Goal: Task Accomplishment & Management: Manage account settings

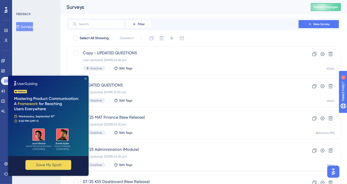
click at [86, 78] on icon "Close Preview" at bounding box center [85, 79] width 2 height 2
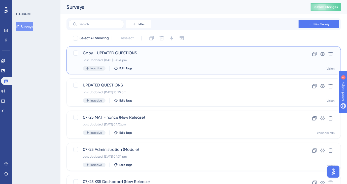
drag, startPoint x: 9, startPoint y: 0, endPoint x: 141, endPoint y: 54, distance: 142.3
click at [141, 54] on span "Copy - UPDATED QUESTIONS" at bounding box center [183, 53] width 201 height 6
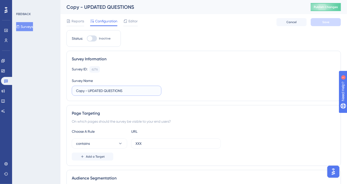
drag, startPoint x: 131, startPoint y: 90, endPoint x: 62, endPoint y: 86, distance: 69.0
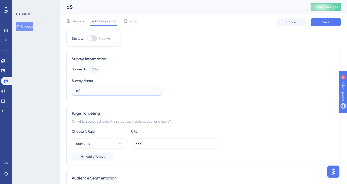
type input "a"
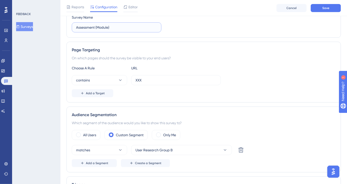
scroll to position [66, 0]
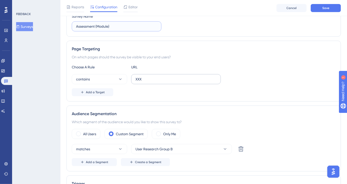
type input "Assessment (Module)"
click at [135, 80] on label "XXX" at bounding box center [176, 79] width 90 height 10
click at [135, 80] on input "XXX" at bounding box center [175, 79] width 81 height 6
click at [135, 80] on label "XXX" at bounding box center [176, 79] width 90 height 10
click at [135, 80] on input "XXX" at bounding box center [175, 79] width 81 height 6
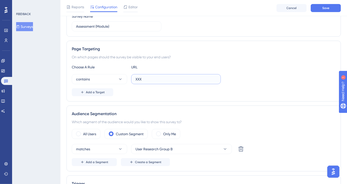
click at [136, 79] on input "XXX" at bounding box center [175, 79] width 81 height 6
paste input "ASM"
type input "ASM"
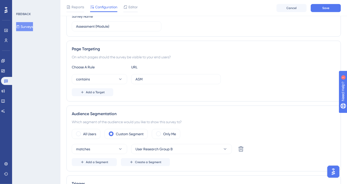
click at [126, 98] on div "Page Targeting On which pages should the survey be visible to your end users? C…" at bounding box center [203, 71] width 274 height 61
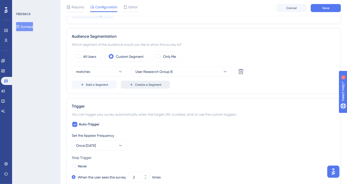
scroll to position [144, 0]
click at [174, 71] on button "User Research Group B" at bounding box center [181, 72] width 101 height 10
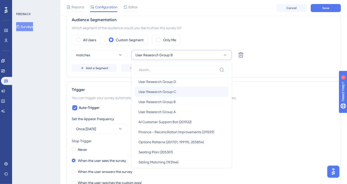
scroll to position [54, 0]
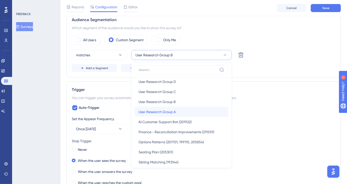
click at [170, 110] on span "User Research Group A" at bounding box center [156, 112] width 37 height 6
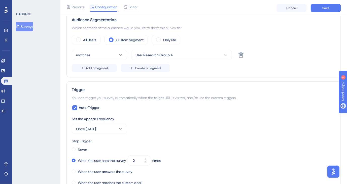
click at [254, 82] on div "Trigger You can trigger your survey automatically when the target URL is visite…" at bounding box center [203, 178] width 274 height 192
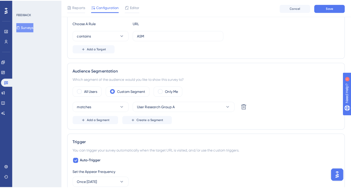
scroll to position [0, 0]
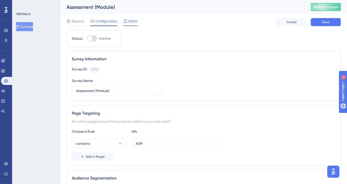
click at [127, 22] on div "Editor" at bounding box center [130, 21] width 14 height 6
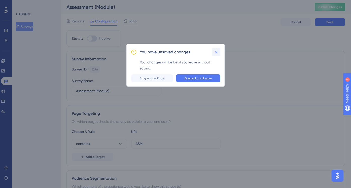
click at [215, 51] on icon at bounding box center [216, 52] width 5 height 5
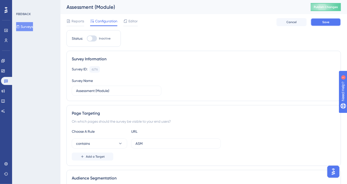
click at [324, 19] on button "Save" at bounding box center [326, 22] width 30 height 8
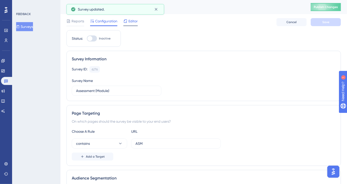
click at [134, 23] on span "Editor" at bounding box center [132, 21] width 9 height 6
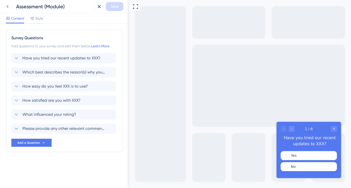
click at [8, 9] on icon at bounding box center [8, 7] width 6 height 6
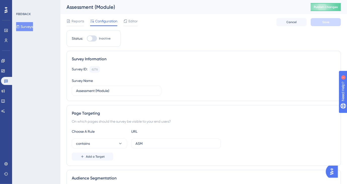
click at [33, 29] on button "Surveys" at bounding box center [24, 26] width 17 height 9
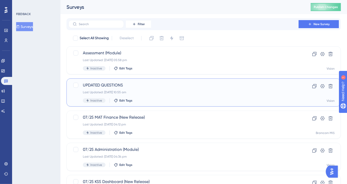
click at [180, 92] on div "Last Updated: [DATE] 10:55 am" at bounding box center [183, 92] width 201 height 4
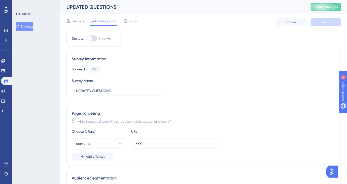
click at [131, 22] on span "Editor" at bounding box center [132, 21] width 9 height 6
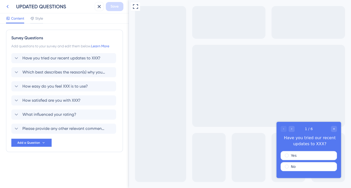
click at [9, 5] on icon at bounding box center [8, 7] width 6 height 6
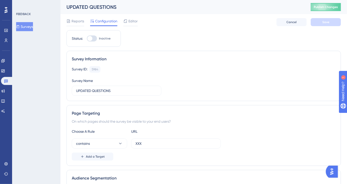
click at [24, 28] on button "Surveys" at bounding box center [24, 26] width 17 height 9
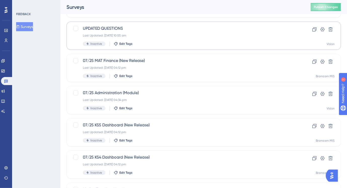
scroll to position [58, 0]
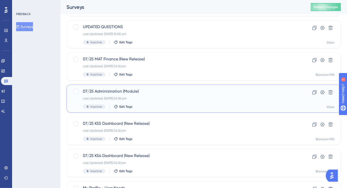
click at [145, 92] on span "07/25 Administration (Module)" at bounding box center [183, 91] width 201 height 6
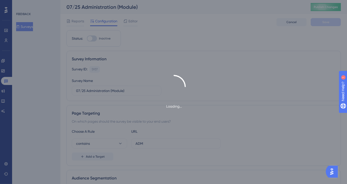
click at [27, 29] on div "Loading..." at bounding box center [173, 92] width 347 height 184
click at [28, 27] on div "Loading..." at bounding box center [173, 92] width 347 height 184
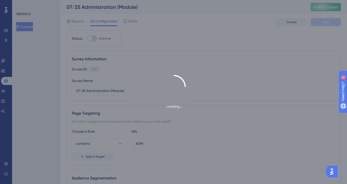
click at [28, 27] on div "Loading..." at bounding box center [173, 92] width 347 height 184
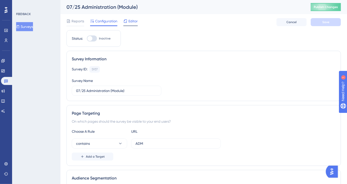
click at [127, 22] on icon at bounding box center [125, 20] width 3 height 3
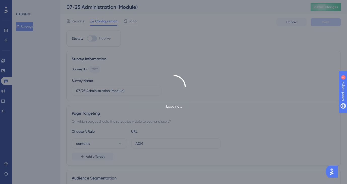
click at [27, 27] on div "Loading..." at bounding box center [173, 92] width 347 height 184
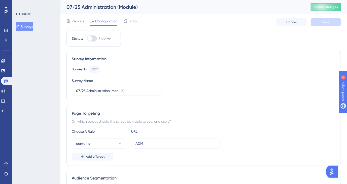
click at [27, 27] on button "Surveys" at bounding box center [24, 26] width 17 height 9
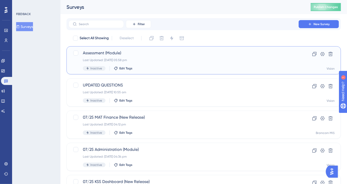
click at [127, 57] on div "Assessment (Module) Last Updated: [DATE] 05:58 pm Inactive Edit Tags" at bounding box center [183, 60] width 201 height 21
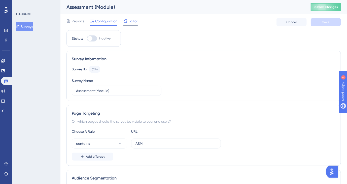
click at [130, 22] on span "Editor" at bounding box center [132, 21] width 9 height 6
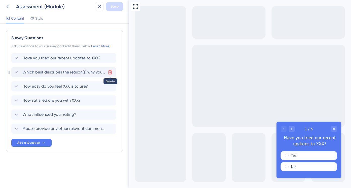
click at [110, 71] on icon at bounding box center [109, 72] width 5 height 5
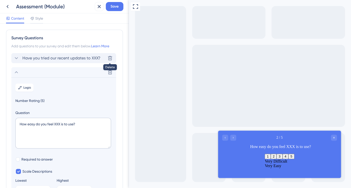
click at [109, 56] on icon at bounding box center [110, 58] width 4 height 4
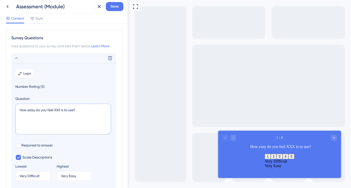
click at [57, 110] on textarea "How easy do you feel XXX is to use?" at bounding box center [63, 119] width 96 height 31
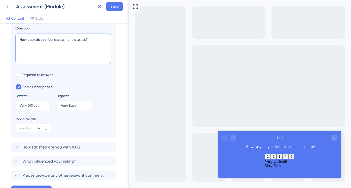
scroll to position [70, 0]
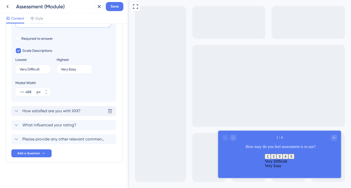
type textarea "How easy do you feel assessment is to use?"
click at [85, 110] on div "How satisfied are you with XXX? [GEOGRAPHIC_DATA]" at bounding box center [63, 111] width 105 height 10
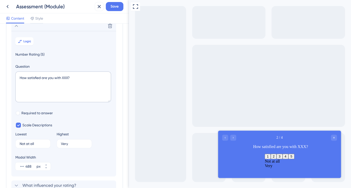
scroll to position [43, 0]
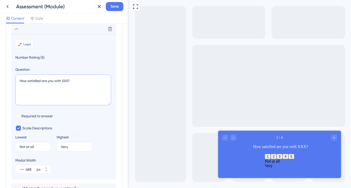
click at [64, 80] on textarea "How satisfied are you with XXX?" at bounding box center [63, 89] width 96 height 31
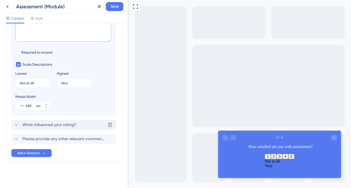
type textarea "How satisfied are you with assessment?"
click at [78, 125] on div "What influenced your rating? [GEOGRAPHIC_DATA]" at bounding box center [63, 125] width 105 height 10
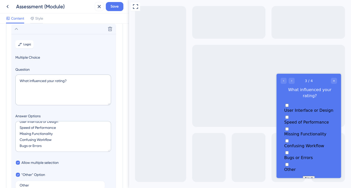
scroll to position [158, 0]
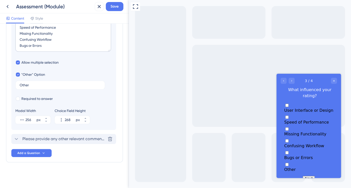
click at [88, 140] on span "Please provide any other relevant comments/feedback" at bounding box center [63, 139] width 83 height 6
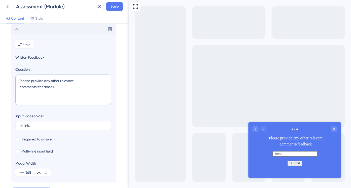
scroll to position [0, 0]
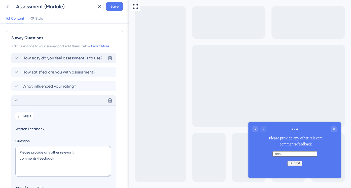
click at [79, 59] on span "How easy do you feel assessment is to use?" at bounding box center [62, 58] width 80 height 6
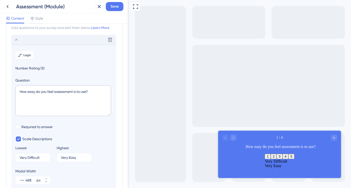
scroll to position [29, 0]
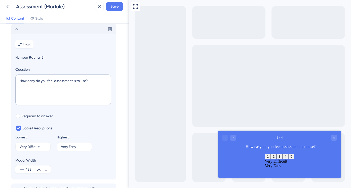
click at [15, 28] on icon at bounding box center [16, 29] width 6 height 6
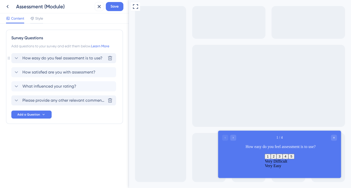
scroll to position [0, 0]
click at [44, 72] on span "How satisfied are you with assessment?" at bounding box center [58, 72] width 73 height 6
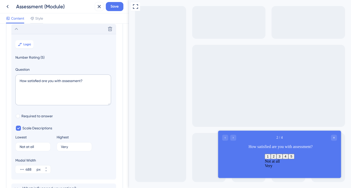
scroll to position [43, 0]
click at [17, 30] on icon at bounding box center [16, 29] width 6 height 6
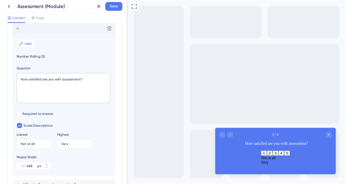
scroll to position [0, 0]
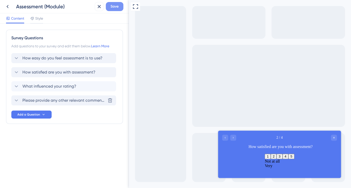
click at [114, 8] on span "Save" at bounding box center [114, 7] width 8 height 6
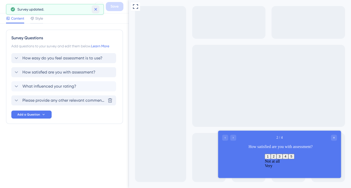
click at [94, 10] on icon at bounding box center [95, 9] width 5 height 5
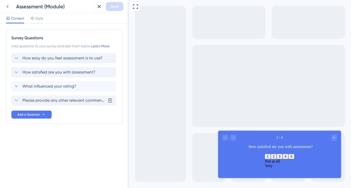
click at [9, 7] on icon at bounding box center [8, 7] width 6 height 6
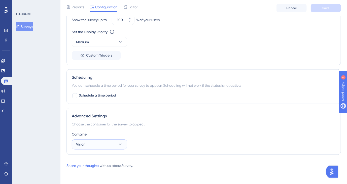
click at [120, 147] on button "Vision" at bounding box center [99, 145] width 55 height 10
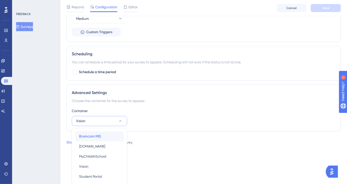
click at [100, 135] on span "Bromcom MIS" at bounding box center [90, 137] width 22 height 6
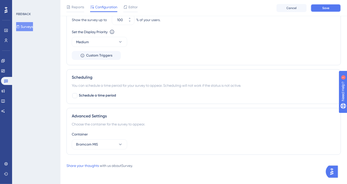
click at [324, 10] on span "Save" at bounding box center [325, 8] width 7 height 4
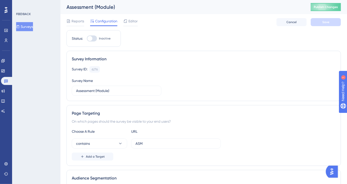
click at [93, 41] on div at bounding box center [92, 38] width 10 height 6
click at [87, 39] on input "Inactive" at bounding box center [87, 39] width 0 height 0
checkbox input "true"
click at [327, 20] on span "Save" at bounding box center [325, 22] width 7 height 4
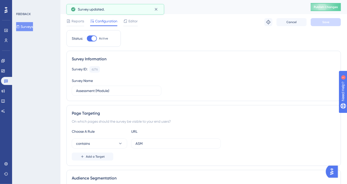
click at [33, 26] on button "Surveys" at bounding box center [24, 26] width 17 height 9
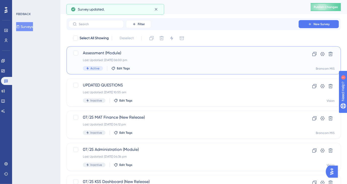
click at [156, 60] on div "Last Updated: [DATE] 06:00 pm" at bounding box center [183, 60] width 201 height 4
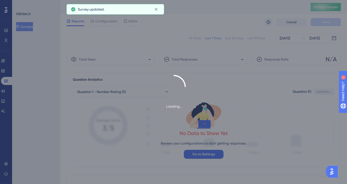
click at [21, 24] on div "Loading..." at bounding box center [173, 92] width 347 height 184
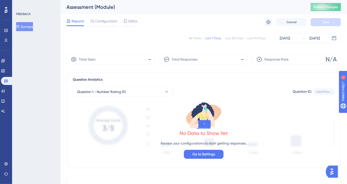
click at [25, 26] on button "Surveys" at bounding box center [24, 26] width 17 height 9
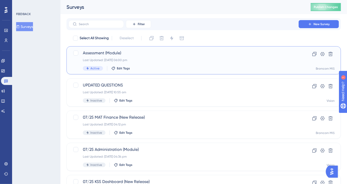
click at [314, 50] on div "Assessment (Module) Last Updated: [DATE] 06:00 pm Active Edit Tags Clone Settin…" at bounding box center [203, 60] width 274 height 28
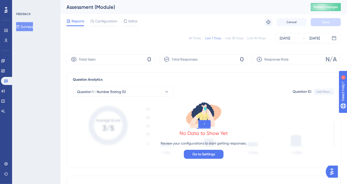
click at [19, 25] on icon at bounding box center [18, 26] width 3 height 3
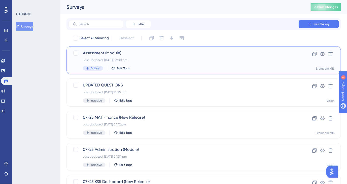
click at [160, 58] on div "Last Updated: [DATE] 06:00 pm" at bounding box center [183, 60] width 201 height 4
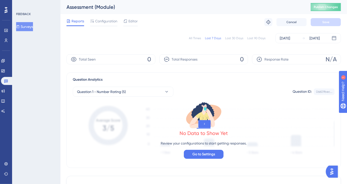
click at [33, 27] on button "Surveys" at bounding box center [24, 26] width 17 height 9
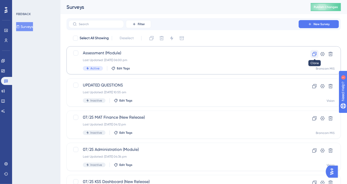
click at [313, 54] on icon at bounding box center [314, 54] width 5 height 5
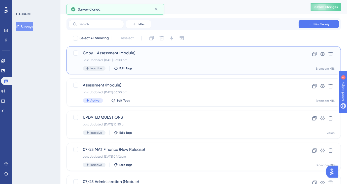
click at [123, 52] on span "Copy - Assessment (Module)" at bounding box center [183, 53] width 201 height 6
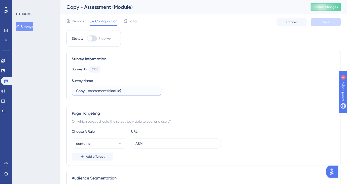
drag, startPoint x: 106, startPoint y: 90, endPoint x: 55, endPoint y: 90, distance: 51.6
type input "Attendance (Module)"
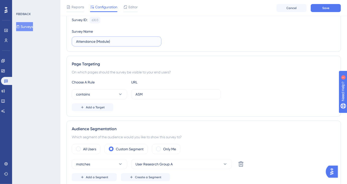
scroll to position [52, 0]
click at [141, 94] on input "ASM" at bounding box center [175, 94] width 81 height 6
paste input "REGMNGATT"
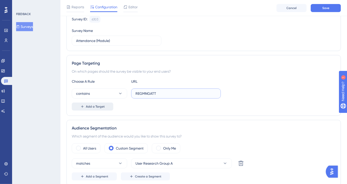
type input "REGMNGATT"
click at [101, 107] on span "Add a Target" at bounding box center [95, 107] width 19 height 4
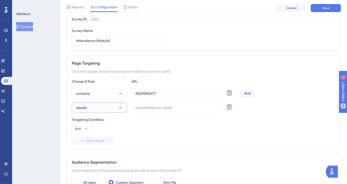
click at [101, 107] on button "equals" at bounding box center [99, 108] width 55 height 10
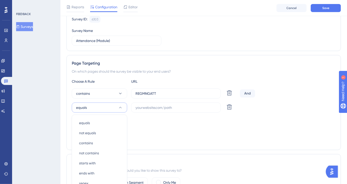
scroll to position [113, 0]
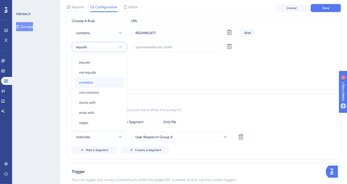
click at [99, 78] on div "contains contains" at bounding box center [99, 83] width 41 height 10
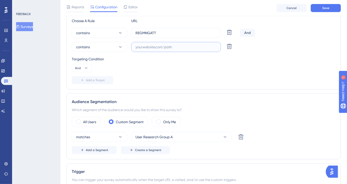
click at [157, 49] on input "text" at bounding box center [175, 47] width 81 height 6
paste input "REGSTUAREG"
click at [147, 65] on div "Targeting Condition And" at bounding box center [204, 64] width 264 height 16
click at [173, 47] on input "REGSTUAREG" at bounding box center [175, 47] width 81 height 6
paste input "REGTDSMREG"
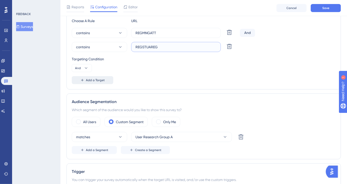
type input "REGSTUAREG"
click at [96, 78] on span "Add a Target" at bounding box center [95, 80] width 19 height 4
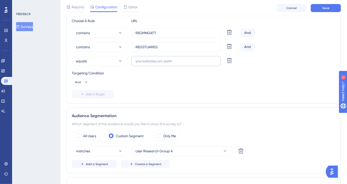
click at [156, 57] on label at bounding box center [176, 61] width 90 height 10
click at [156, 58] on input "text" at bounding box center [175, 61] width 81 height 6
paste input "REGTDSMREG"
type input "REGTDSMREG"
click at [106, 61] on button "equals" at bounding box center [99, 61] width 55 height 10
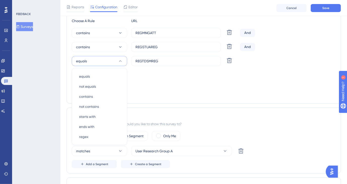
scroll to position [126, 0]
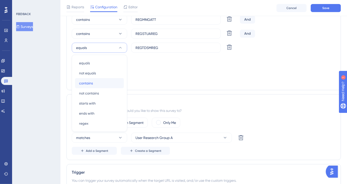
click at [93, 83] on div "contains contains" at bounding box center [99, 83] width 41 height 10
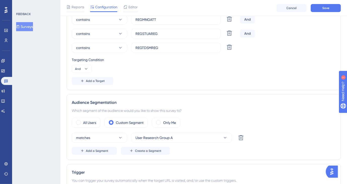
click at [158, 71] on div "Targeting Condition And" at bounding box center [204, 65] width 264 height 16
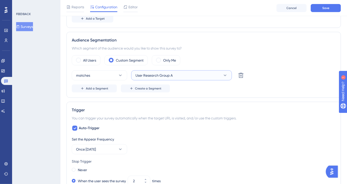
click at [158, 71] on button "User Research Group A" at bounding box center [181, 75] width 101 height 10
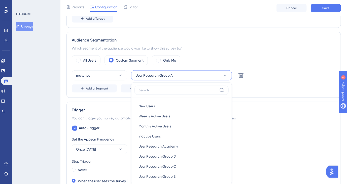
scroll to position [219, 0]
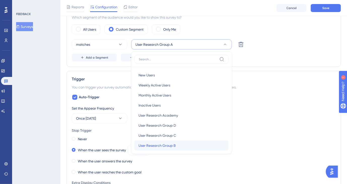
click at [153, 146] on span "User Research Group B" at bounding box center [156, 146] width 37 height 6
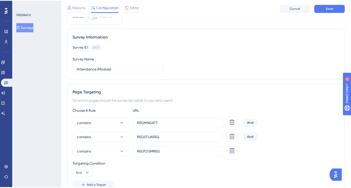
scroll to position [0, 0]
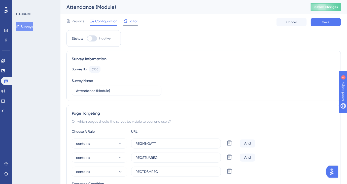
click at [133, 21] on span "Editor" at bounding box center [132, 21] width 9 height 6
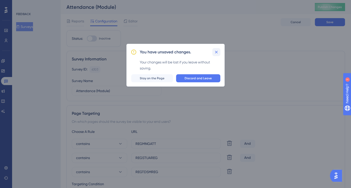
click at [216, 53] on icon at bounding box center [216, 52] width 5 height 5
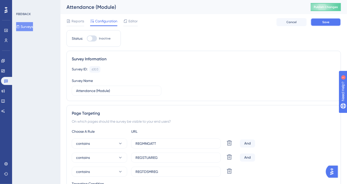
click at [314, 24] on button "Save" at bounding box center [326, 22] width 30 height 8
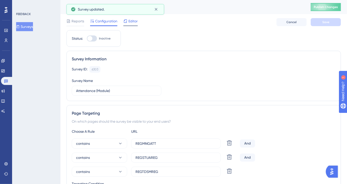
click at [134, 23] on span "Editor" at bounding box center [132, 21] width 9 height 6
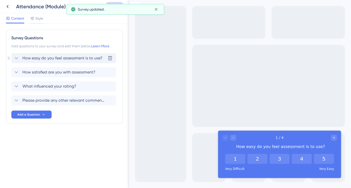
click at [18, 59] on icon at bounding box center [16, 58] width 6 height 6
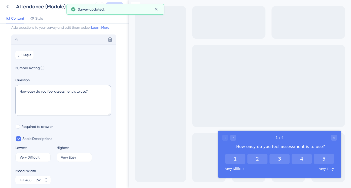
scroll to position [29, 0]
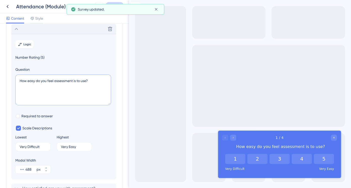
click at [67, 81] on textarea "How easy do you feel assessment is to use?" at bounding box center [63, 89] width 96 height 31
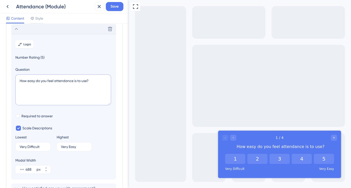
scroll to position [107, 0]
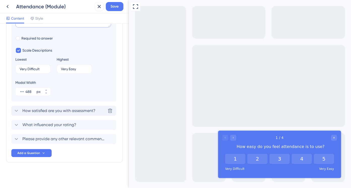
type textarea "How easy do you feel attendance is to use?"
click at [16, 110] on icon at bounding box center [16, 111] width 6 height 6
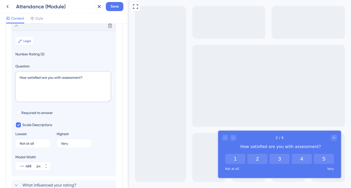
scroll to position [43, 0]
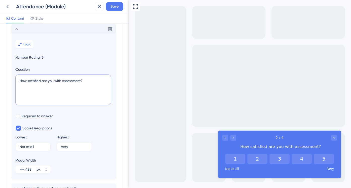
click at [70, 82] on textarea "How satisfied are you with assessment?" at bounding box center [63, 89] width 96 height 31
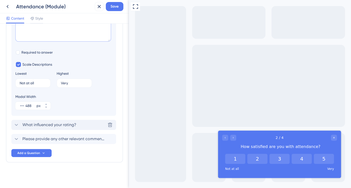
type textarea "How satisfied are you with attendance?"
click at [24, 124] on span "What influenced your rating?" at bounding box center [49, 125] width 54 height 6
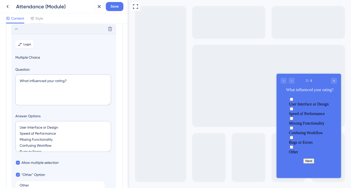
scroll to position [6, 0]
click at [116, 160] on div "Survey Questions Add questions to your survey and edit them below. Learn More H…" at bounding box center [64, 117] width 117 height 290
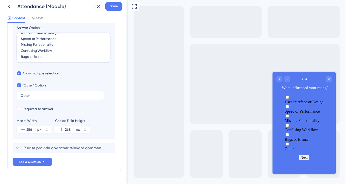
scroll to position [145, 0]
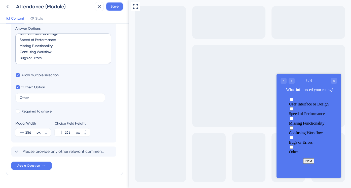
click at [117, 9] on span "Save" at bounding box center [114, 7] width 8 height 6
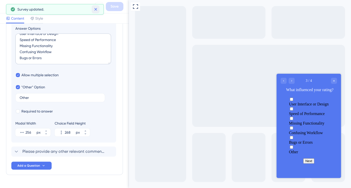
click at [94, 9] on icon at bounding box center [95, 9] width 5 height 5
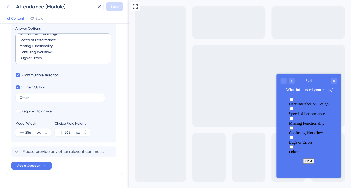
click at [9, 7] on icon at bounding box center [8, 7] width 6 height 6
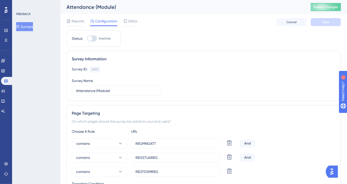
click at [96, 40] on div at bounding box center [92, 38] width 10 height 6
click at [87, 39] on input "Inactive" at bounding box center [87, 39] width 0 height 0
checkbox input "true"
click at [321, 24] on button "Save" at bounding box center [326, 22] width 30 height 8
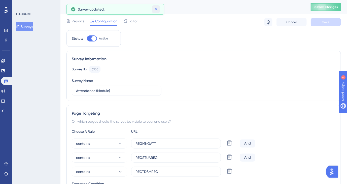
click at [154, 9] on icon at bounding box center [155, 9] width 5 height 5
click at [27, 32] on div "FEEDBACK Surveys" at bounding box center [36, 92] width 48 height 184
click at [29, 27] on button "Surveys" at bounding box center [24, 26] width 17 height 9
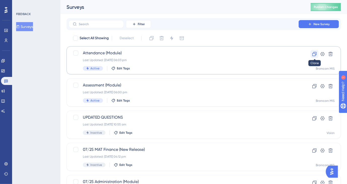
click at [317, 52] on icon at bounding box center [314, 54] width 5 height 5
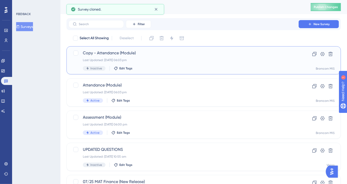
click at [138, 52] on span "Copy - Attendance (Module)" at bounding box center [183, 53] width 201 height 6
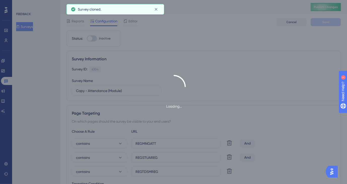
click at [102, 91] on div "Loading..." at bounding box center [173, 92] width 347 height 34
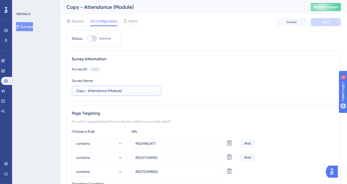
drag, startPoint x: 107, startPoint y: 90, endPoint x: 67, endPoint y: 89, distance: 39.5
click at [67, 89] on div "Survey Information Survey ID: 6304 Copy Survey Name Copy - Attendance (Module)" at bounding box center [203, 76] width 274 height 50
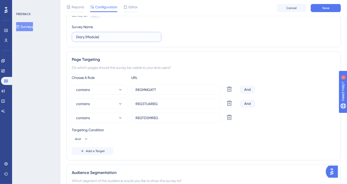
scroll to position [55, 0]
type input "Diary (Module)"
click at [227, 119] on icon at bounding box center [229, 118] width 5 height 5
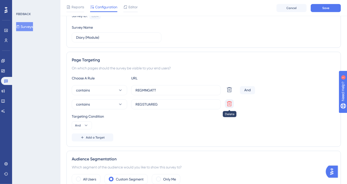
click at [229, 106] on icon at bounding box center [229, 104] width 6 height 6
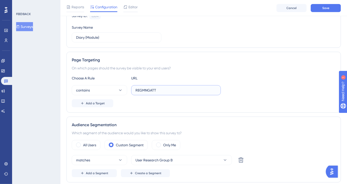
click at [139, 91] on input "REGMNGATT" at bounding box center [175, 91] width 81 height 6
paste input "DIA"
type input "DIA"
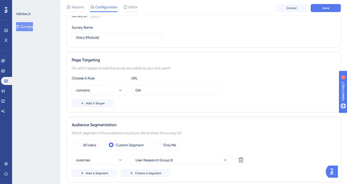
click at [134, 101] on div "Add a Target" at bounding box center [204, 103] width 264 height 8
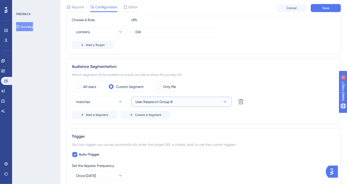
click at [164, 103] on span "User Research Group B" at bounding box center [153, 102] width 37 height 6
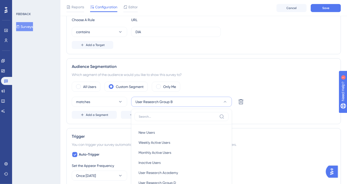
scroll to position [177, 0]
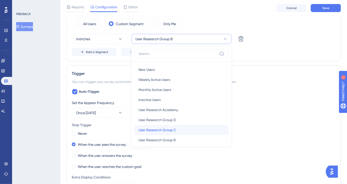
click at [156, 132] on span "User Research Group C" at bounding box center [156, 130] width 37 height 6
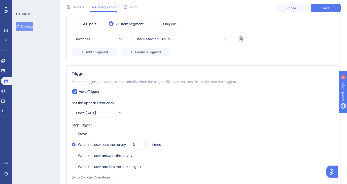
click at [257, 103] on div "Set the Appear Frequency" at bounding box center [204, 103] width 264 height 6
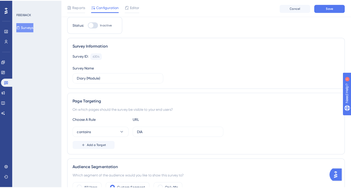
scroll to position [0, 0]
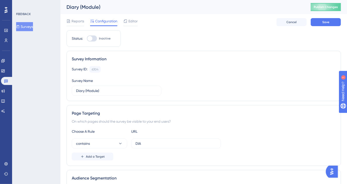
click at [313, 28] on div "Reports Configuration Editor Cancel Save" at bounding box center [203, 22] width 274 height 16
click at [314, 25] on button "Save" at bounding box center [326, 22] width 30 height 8
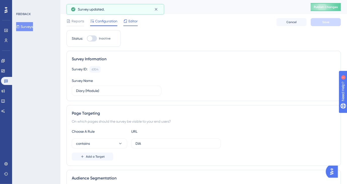
click at [132, 25] on div "Editor" at bounding box center [130, 22] width 14 height 8
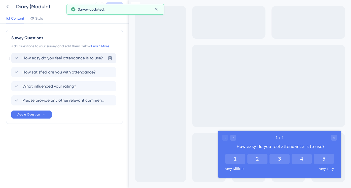
click at [16, 59] on icon at bounding box center [16, 58] width 3 height 2
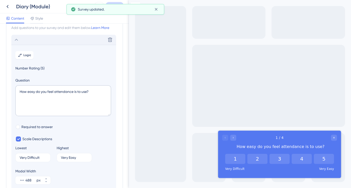
scroll to position [29, 0]
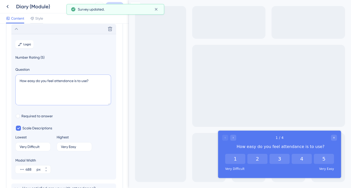
click at [64, 82] on textarea "How easy do you feel attendance is to use?" at bounding box center [63, 89] width 96 height 31
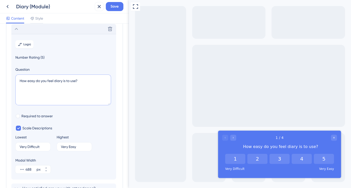
click at [59, 81] on textarea "How easy do you feel diary is to use?" at bounding box center [63, 89] width 96 height 31
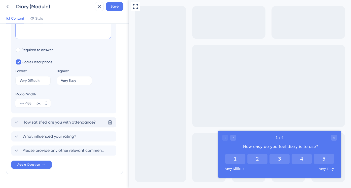
type textarea "How easy do you feel diary is to use?"
click at [73, 121] on span "How satisfied are you with attendance?" at bounding box center [58, 122] width 73 height 6
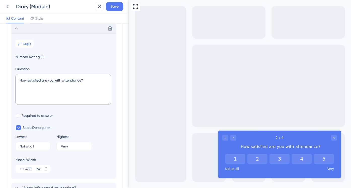
scroll to position [43, 0]
click at [74, 83] on textarea "How satisfied are you with attendance?" at bounding box center [63, 89] width 96 height 31
paste textarea "diary"
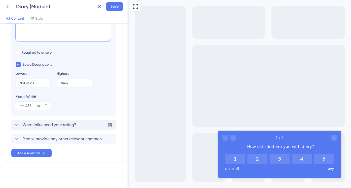
type textarea "How satisfied are you with diary?"
click at [79, 127] on div "What influenced your rating? [GEOGRAPHIC_DATA]" at bounding box center [63, 125] width 105 height 10
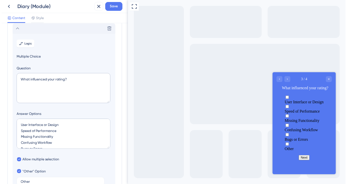
scroll to position [0, 0]
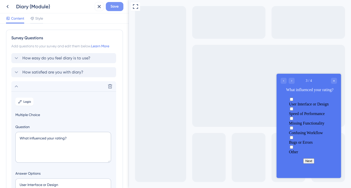
click at [111, 4] on span "Save" at bounding box center [114, 7] width 8 height 6
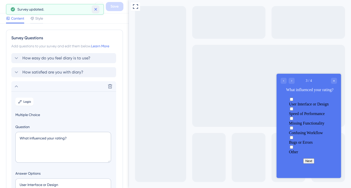
click at [95, 9] on icon at bounding box center [95, 9] width 5 height 5
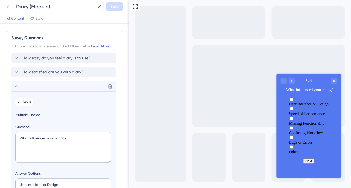
click at [8, 8] on icon at bounding box center [8, 6] width 2 height 3
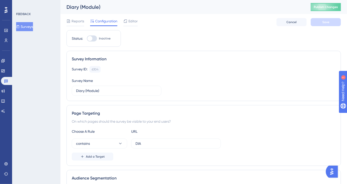
click at [33, 27] on button "Surveys" at bounding box center [24, 26] width 17 height 9
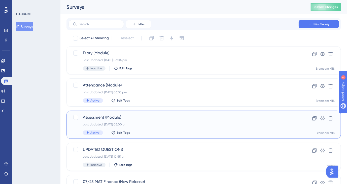
click at [132, 117] on span "Assessment (Module)" at bounding box center [183, 117] width 201 height 6
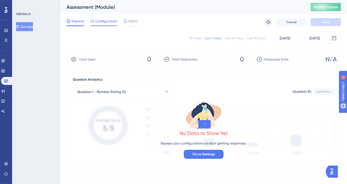
click at [109, 24] on div "Configuration" at bounding box center [103, 22] width 27 height 8
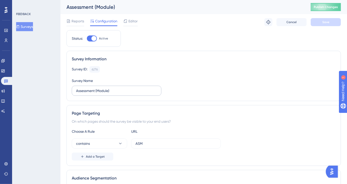
click at [74, 91] on label "Assessment (Module)" at bounding box center [117, 91] width 90 height 10
click at [76, 91] on input "Assessment (Module)" at bounding box center [116, 91] width 81 height 6
click at [76, 89] on input "Assessment (Module)" at bounding box center [116, 91] width 81 height 6
drag, startPoint x: 86, startPoint y: 90, endPoint x: 71, endPoint y: 91, distance: 15.1
click at [71, 91] on div "Survey Information Survey ID: 6276 Copy Survey Name 09/25 Assessment (Module)" at bounding box center [203, 76] width 274 height 50
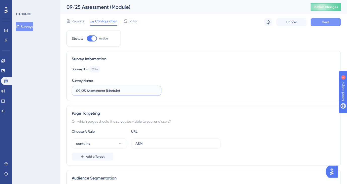
type input "09/25 Assessment (Module)"
click at [320, 24] on button "Save" at bounding box center [326, 22] width 30 height 8
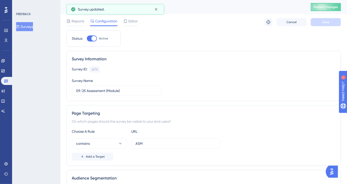
click at [33, 27] on button "Surveys" at bounding box center [24, 26] width 17 height 9
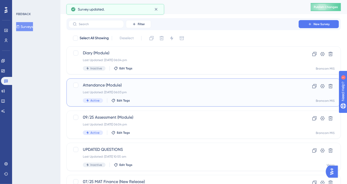
click at [117, 90] on div "Attendance (Module) Last Updated: [DATE] 06:03 pm Active Edit Tags" at bounding box center [183, 92] width 201 height 21
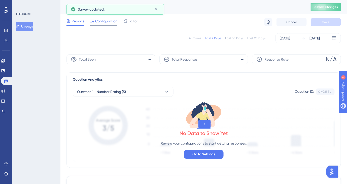
click at [104, 23] on span "Configuration" at bounding box center [106, 21] width 22 height 6
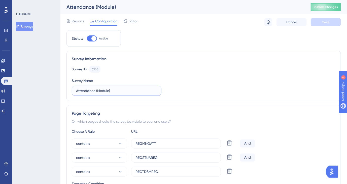
click at [76, 92] on input "Attendance (Module)" at bounding box center [116, 91] width 81 height 6
paste input "09/25"
type input "09/25 Attendance (Module)"
click at [325, 22] on span "Save" at bounding box center [325, 22] width 7 height 4
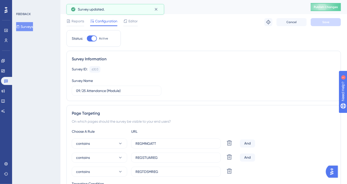
click at [33, 25] on button "Surveys" at bounding box center [24, 26] width 17 height 9
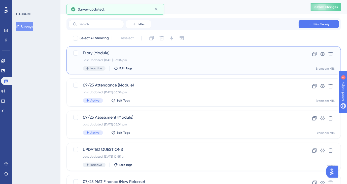
click at [111, 52] on span "Diary (Module)" at bounding box center [183, 53] width 201 height 6
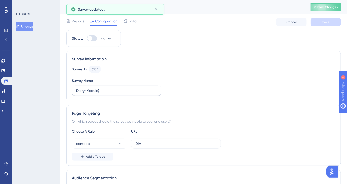
click at [74, 91] on label "Diary (Module)" at bounding box center [117, 91] width 90 height 10
click at [76, 91] on input "Diary (Module)" at bounding box center [116, 91] width 81 height 6
click at [75, 90] on label "Diary (Module)" at bounding box center [117, 91] width 90 height 10
click at [76, 90] on input "Diary (Module)" at bounding box center [116, 91] width 81 height 6
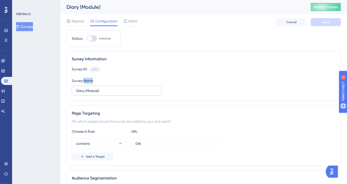
click at [75, 90] on label "Diary (Module)" at bounding box center [117, 91] width 90 height 10
click at [76, 90] on input "Diary (Module)" at bounding box center [116, 91] width 81 height 6
click at [75, 90] on label "Diary (Module)" at bounding box center [117, 91] width 90 height 10
click at [76, 90] on input "Diary (Module)" at bounding box center [116, 91] width 81 height 6
click at [75, 90] on label "Diary (Module)" at bounding box center [117, 91] width 90 height 10
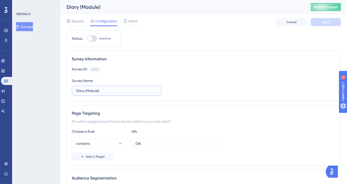
click at [76, 90] on input "Diary (Module)" at bounding box center [116, 91] width 81 height 6
drag, startPoint x: 101, startPoint y: 89, endPoint x: 47, endPoint y: 92, distance: 54.7
paste input "09/25"
click at [47, 92] on div "FEEDBACK Surveys" at bounding box center [36, 92] width 48 height 184
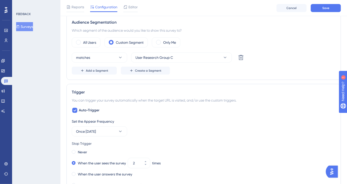
click at [47, 92] on div "FEEDBACK Surveys" at bounding box center [36, 92] width 48 height 184
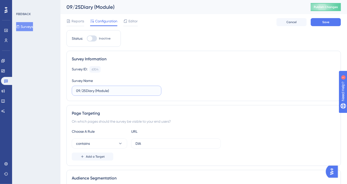
click at [86, 91] on input "09/25Diary (Module)" at bounding box center [116, 91] width 81 height 6
type input "09/25 Diary (Module)"
click at [320, 22] on button "Save" at bounding box center [326, 22] width 30 height 8
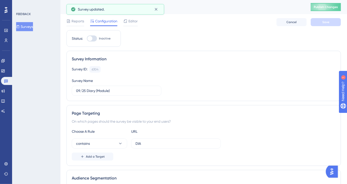
click at [31, 25] on button "Surveys" at bounding box center [24, 26] width 17 height 9
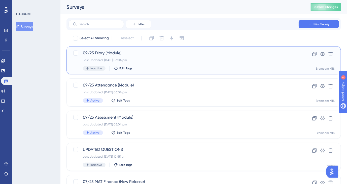
click at [140, 63] on div "09/25 Diary (Module) Last Updated: [DATE] 06:04 pm Inactive Edit Tags" at bounding box center [183, 60] width 201 height 21
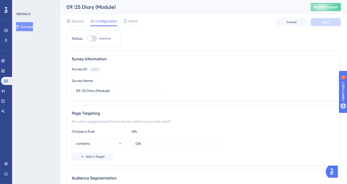
click at [92, 36] on div at bounding box center [92, 38] width 10 height 6
click at [87, 39] on input "Inactive" at bounding box center [87, 39] width 0 height 0
checkbox input "true"
click at [320, 20] on button "Save" at bounding box center [326, 22] width 30 height 8
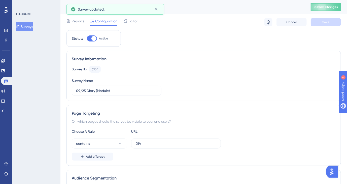
click at [29, 28] on button "Surveys" at bounding box center [24, 26] width 17 height 9
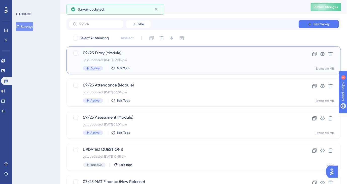
click at [138, 56] on div "09/25 Diary (Module) Last Updated: [DATE] 06:05 pm Active Edit Tags" at bounding box center [183, 60] width 201 height 21
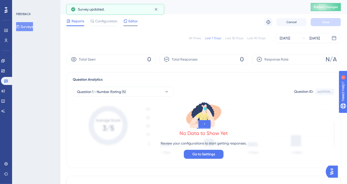
click at [129, 24] on div "Editor" at bounding box center [130, 22] width 14 height 8
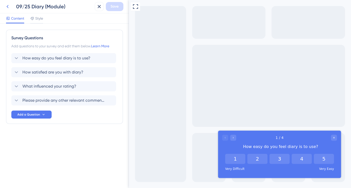
click at [8, 5] on icon at bounding box center [8, 6] width 2 height 3
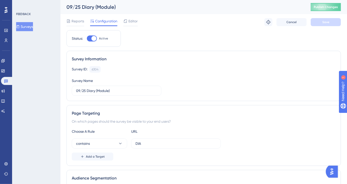
click at [29, 25] on button "Surveys" at bounding box center [24, 26] width 17 height 9
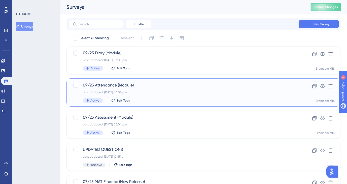
click at [138, 91] on div "Last Updated: [DATE] 06:04 pm" at bounding box center [183, 92] width 201 height 4
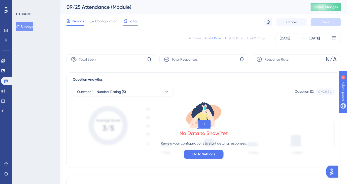
click at [134, 20] on span "Editor" at bounding box center [132, 21] width 9 height 6
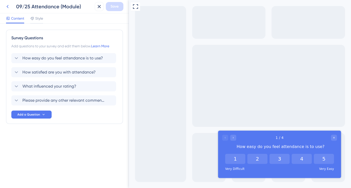
click at [7, 5] on icon at bounding box center [8, 7] width 6 height 6
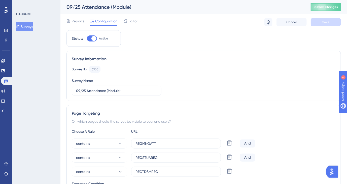
click at [33, 29] on button "Surveys" at bounding box center [24, 26] width 17 height 9
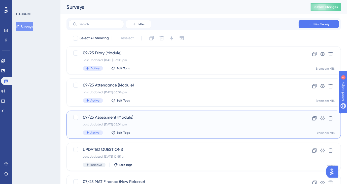
click at [140, 116] on span "09/25 Assessment (Module)" at bounding box center [183, 117] width 201 height 6
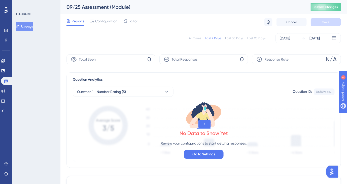
click at [133, 22] on span "Editor" at bounding box center [132, 21] width 9 height 6
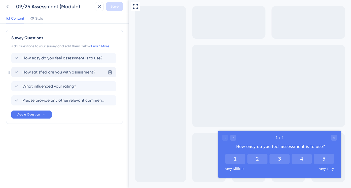
click at [19, 72] on icon at bounding box center [16, 72] width 6 height 6
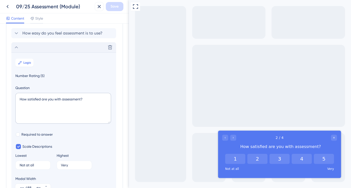
scroll to position [43, 0]
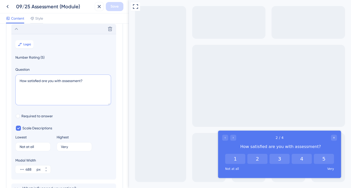
drag, startPoint x: 21, startPoint y: 80, endPoint x: 16, endPoint y: 79, distance: 5.7
click at [16, 79] on textarea "How satisfied are you with assessment?" at bounding box center [63, 89] width 96 height 31
click at [94, 80] on textarea "Broadly, how satisfied are you with assessment?" at bounding box center [63, 89] width 96 height 31
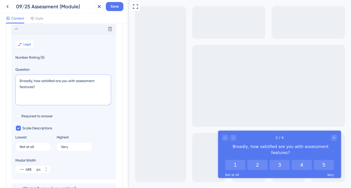
drag, startPoint x: 42, startPoint y: 86, endPoint x: 6, endPoint y: 76, distance: 37.2
click at [6, 76] on div "Survey Questions Add questions to your survey and edit them below. Learn More H…" at bounding box center [64, 106] width 117 height 240
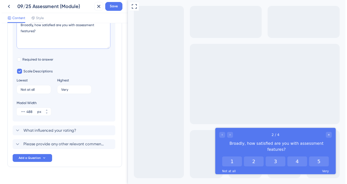
scroll to position [0, 0]
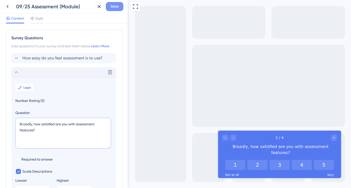
type textarea "Broadly, how satisfied are you with assessment features?"
click at [113, 9] on span "Save" at bounding box center [114, 7] width 8 height 6
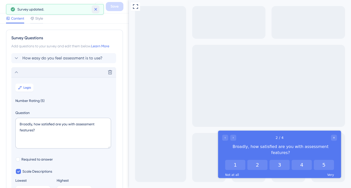
click at [95, 7] on icon at bounding box center [95, 9] width 5 height 5
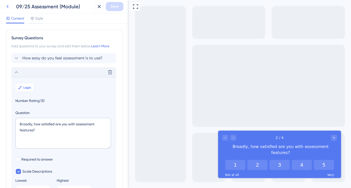
click at [8, 8] on icon at bounding box center [8, 7] width 6 height 6
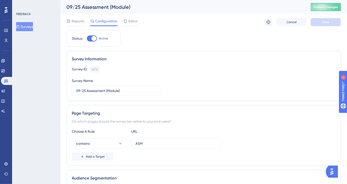
click at [33, 25] on button "Surveys" at bounding box center [24, 26] width 17 height 9
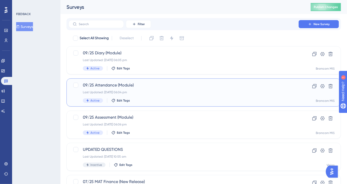
click at [155, 93] on div "Last Updated: [DATE] 06:04 pm" at bounding box center [183, 92] width 201 height 4
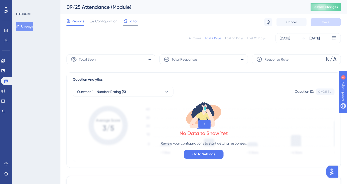
click at [135, 22] on span "Editor" at bounding box center [132, 21] width 9 height 6
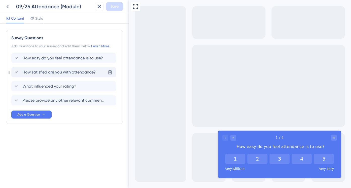
click at [16, 71] on icon at bounding box center [16, 72] width 6 height 6
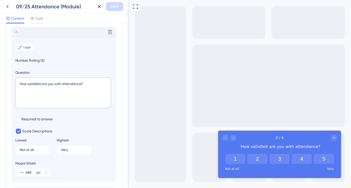
scroll to position [43, 0]
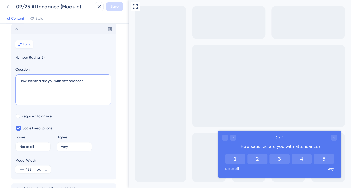
click at [91, 80] on textarea "How satisfied are you with attendance?" at bounding box center [63, 89] width 96 height 31
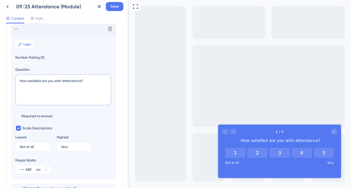
paste textarea "Broadly, how satisfied are you with assessment features?"
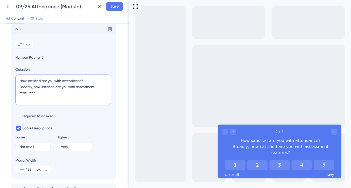
click at [82, 87] on textarea "How satisfied are you with attendance? Broadly, how satisfied are you with asse…" at bounding box center [63, 89] width 96 height 31
drag, startPoint x: 92, startPoint y: 82, endPoint x: 16, endPoint y: 80, distance: 76.3
click at [16, 80] on textarea "How satisfied are you with attendance? Broadly, how satisfied are you with atte…" at bounding box center [63, 89] width 96 height 31
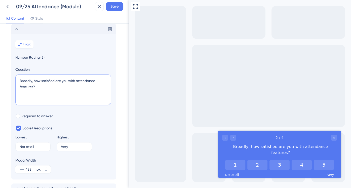
type textarea "Broadly, how satisfied are you with attendance features?"
click at [120, 12] on div "09/25 Attendance (Module) Save" at bounding box center [64, 6] width 129 height 13
click at [116, 6] on span "Save" at bounding box center [114, 7] width 8 height 6
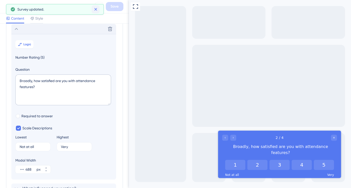
click at [92, 9] on button at bounding box center [96, 9] width 8 height 8
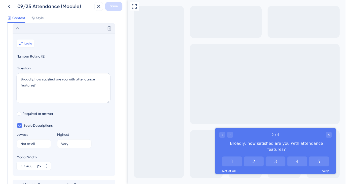
scroll to position [0, 0]
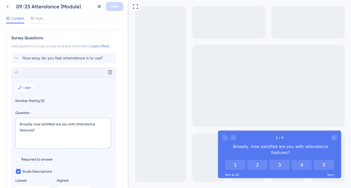
click at [8, 7] on icon at bounding box center [8, 6] width 2 height 3
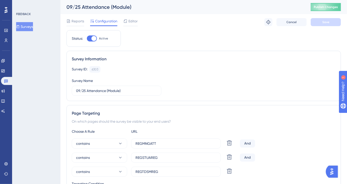
click at [31, 28] on button "Surveys" at bounding box center [24, 26] width 17 height 9
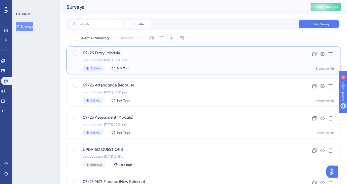
click at [131, 52] on span "09/25 Diary (Module)" at bounding box center [183, 53] width 201 height 6
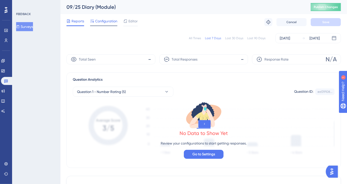
click at [114, 25] on div "Configuration" at bounding box center [103, 22] width 27 height 8
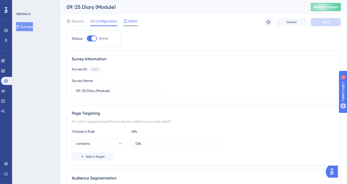
click at [127, 24] on div "Editor" at bounding box center [130, 22] width 14 height 8
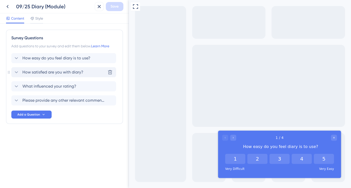
click at [18, 73] on icon at bounding box center [16, 72] width 6 height 6
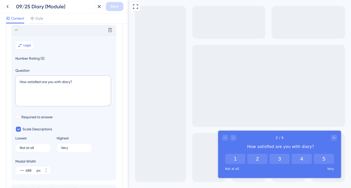
scroll to position [43, 0]
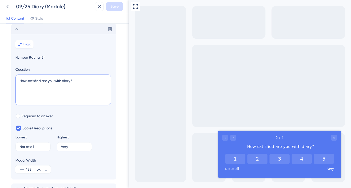
drag, startPoint x: 51, startPoint y: 82, endPoint x: 12, endPoint y: 82, distance: 39.3
click at [12, 82] on section "Logic Number Rating (5) Question How satisfied are you with diary? Required to …" at bounding box center [63, 106] width 105 height 145
paste textarea "Broadly, how satisfied are you with assessment features"
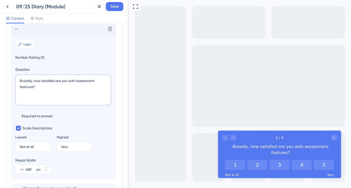
click at [86, 82] on textarea "Broadly, how satisfied are you with assessment features?" at bounding box center [63, 89] width 96 height 31
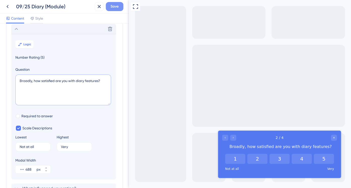
type textarea "Broadly, how satisfied are you with diary features?"
click at [109, 9] on button "Save" at bounding box center [115, 6] width 18 height 9
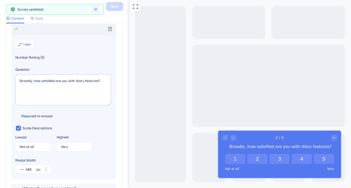
click at [96, 11] on icon at bounding box center [95, 9] width 5 height 5
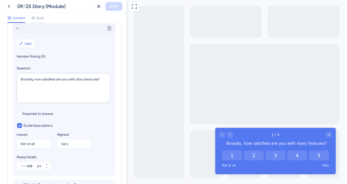
scroll to position [0, 0]
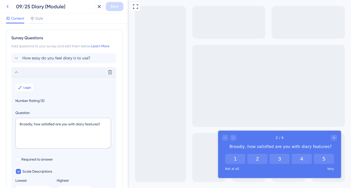
click at [8, 8] on icon at bounding box center [8, 7] width 6 height 6
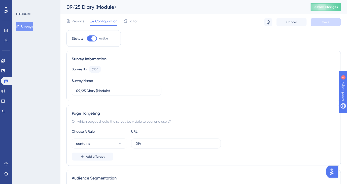
click at [31, 29] on button "Surveys" at bounding box center [24, 26] width 17 height 9
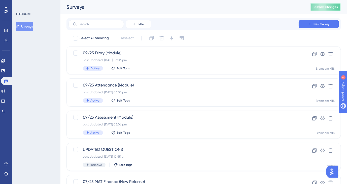
click at [319, 6] on span "Publish Changes" at bounding box center [326, 7] width 24 height 4
